Goal: Navigation & Orientation: Find specific page/section

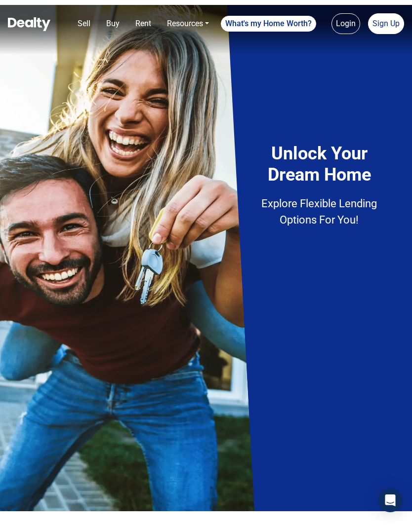
scroll to position [1, 0]
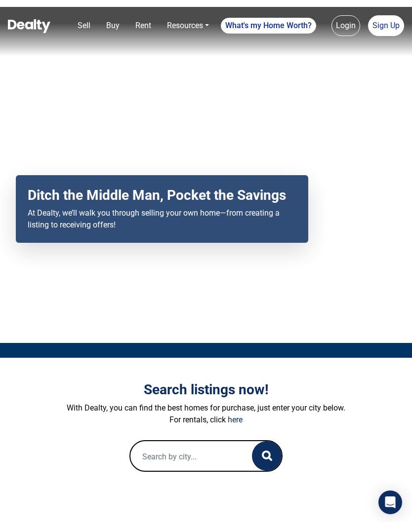
scroll to position [-2, 0]
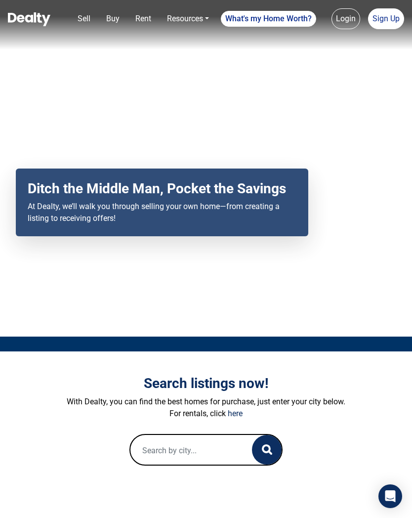
click at [245, 348] on div at bounding box center [206, 343] width 412 height 15
